Goal: Find specific fact: Find specific fact

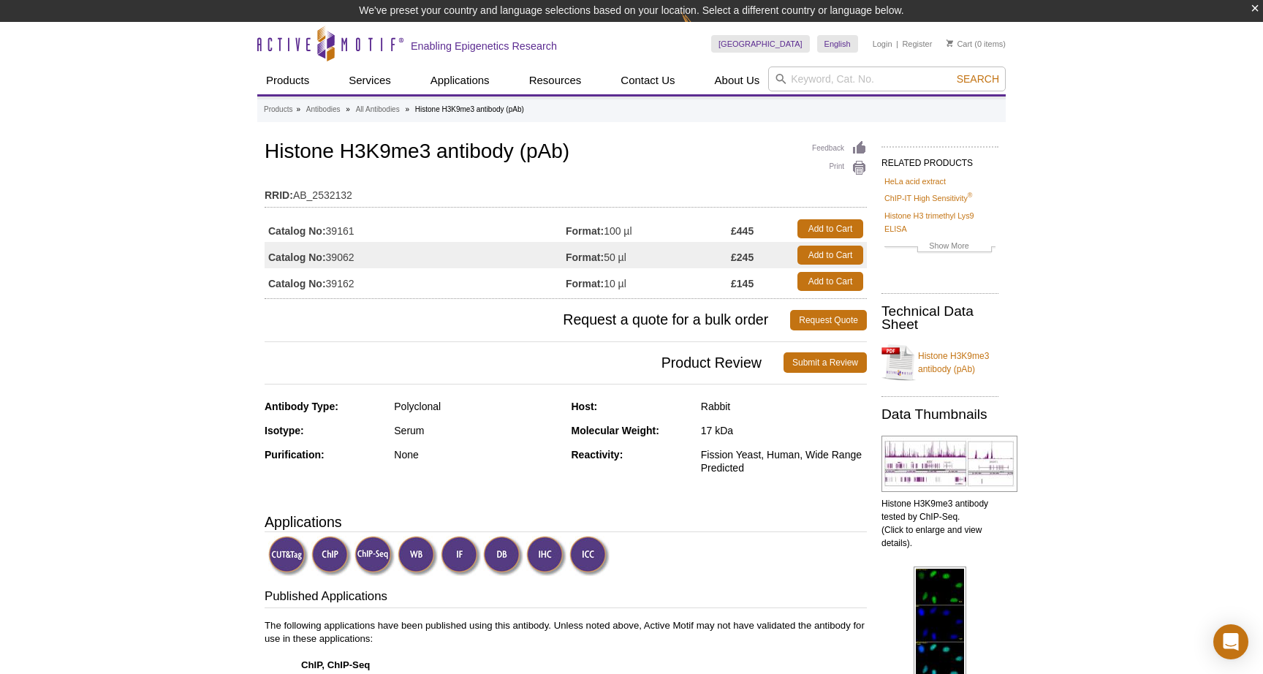
click at [336, 227] on td "Catalog No: 39161" at bounding box center [415, 229] width 301 height 26
copy td "39161"
